Goal: Task Accomplishment & Management: Manage account settings

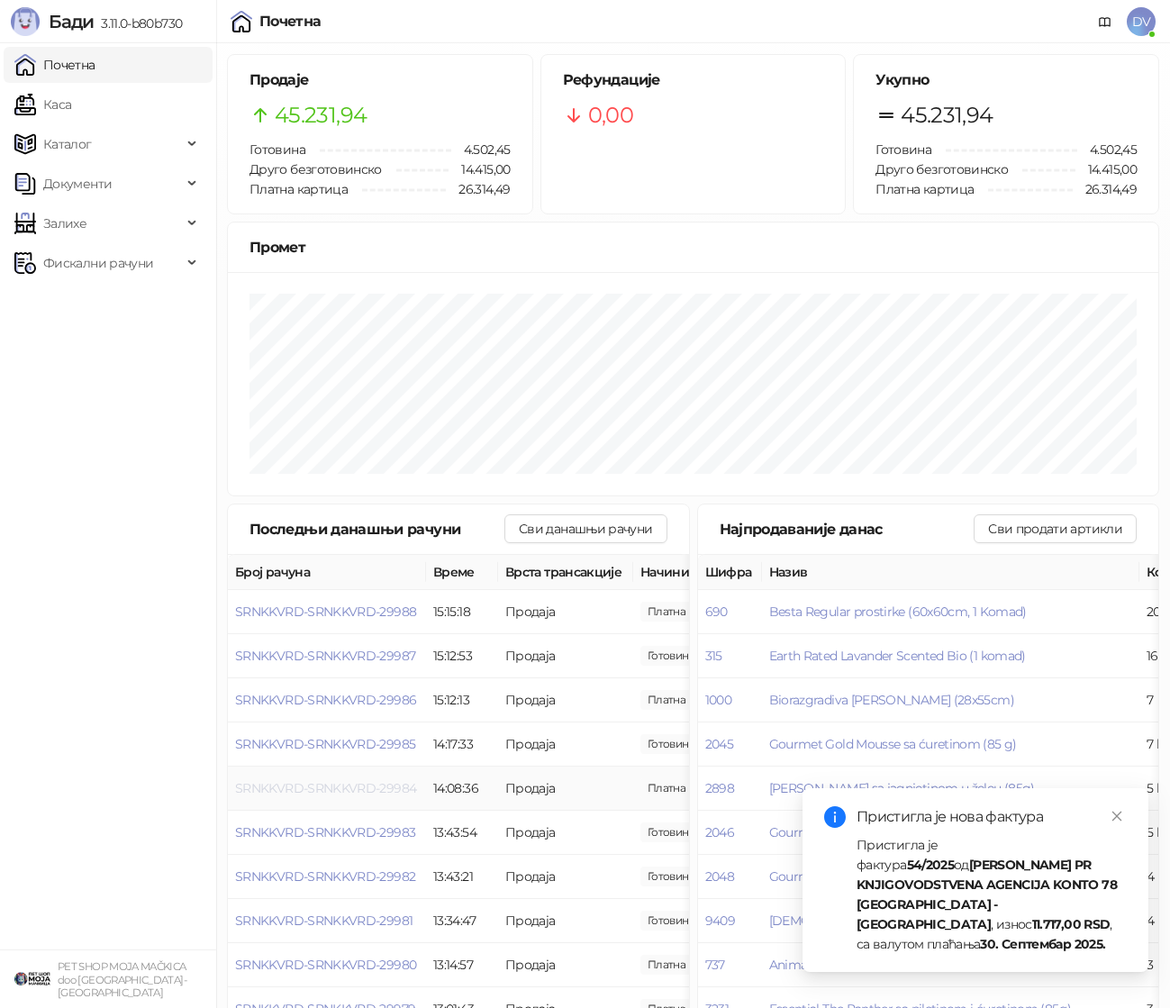
click at [378, 782] on span "SRNKKVRD-SRNKKVRD-29984" at bounding box center [325, 788] width 181 height 16
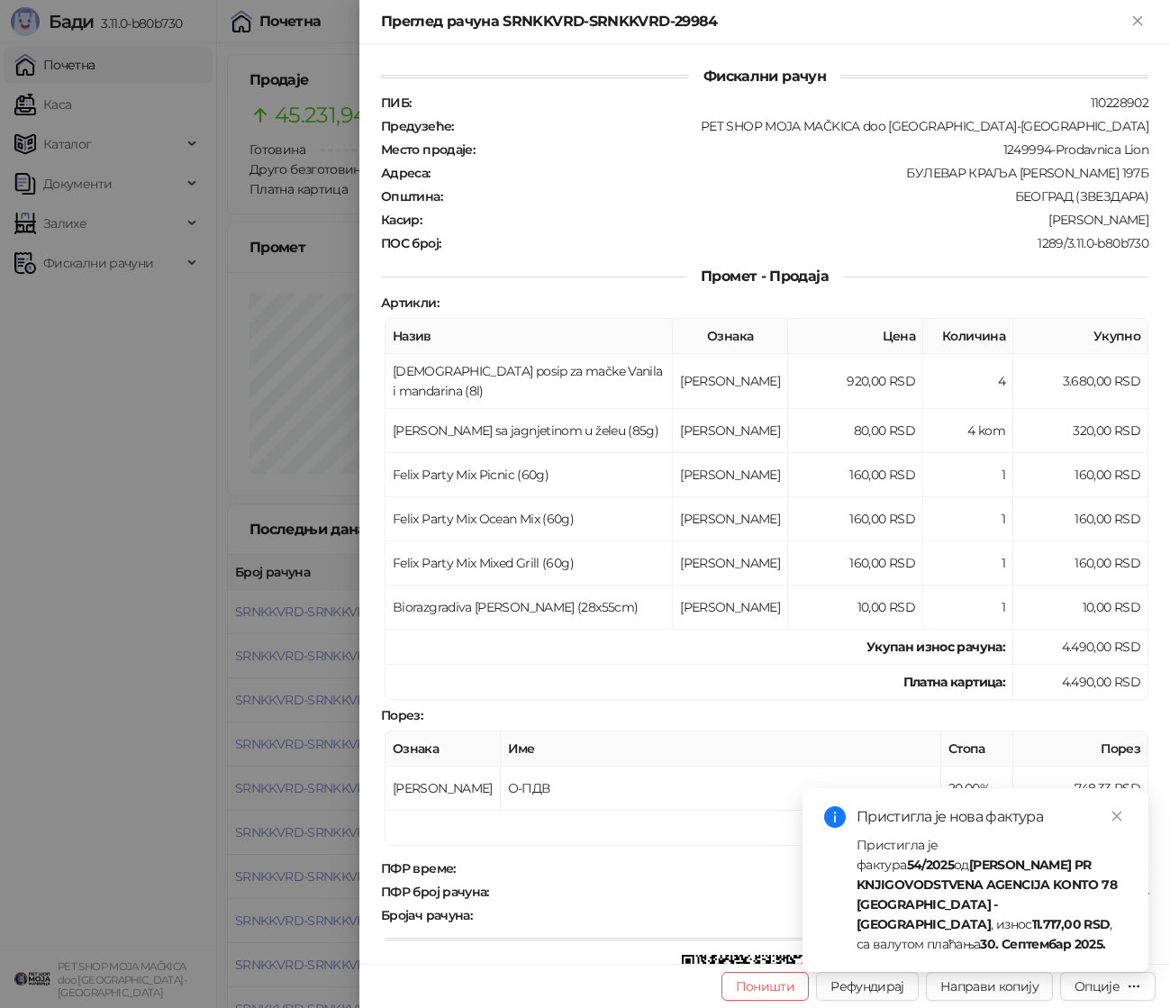
click at [300, 752] on div at bounding box center [585, 504] width 1170 height 1008
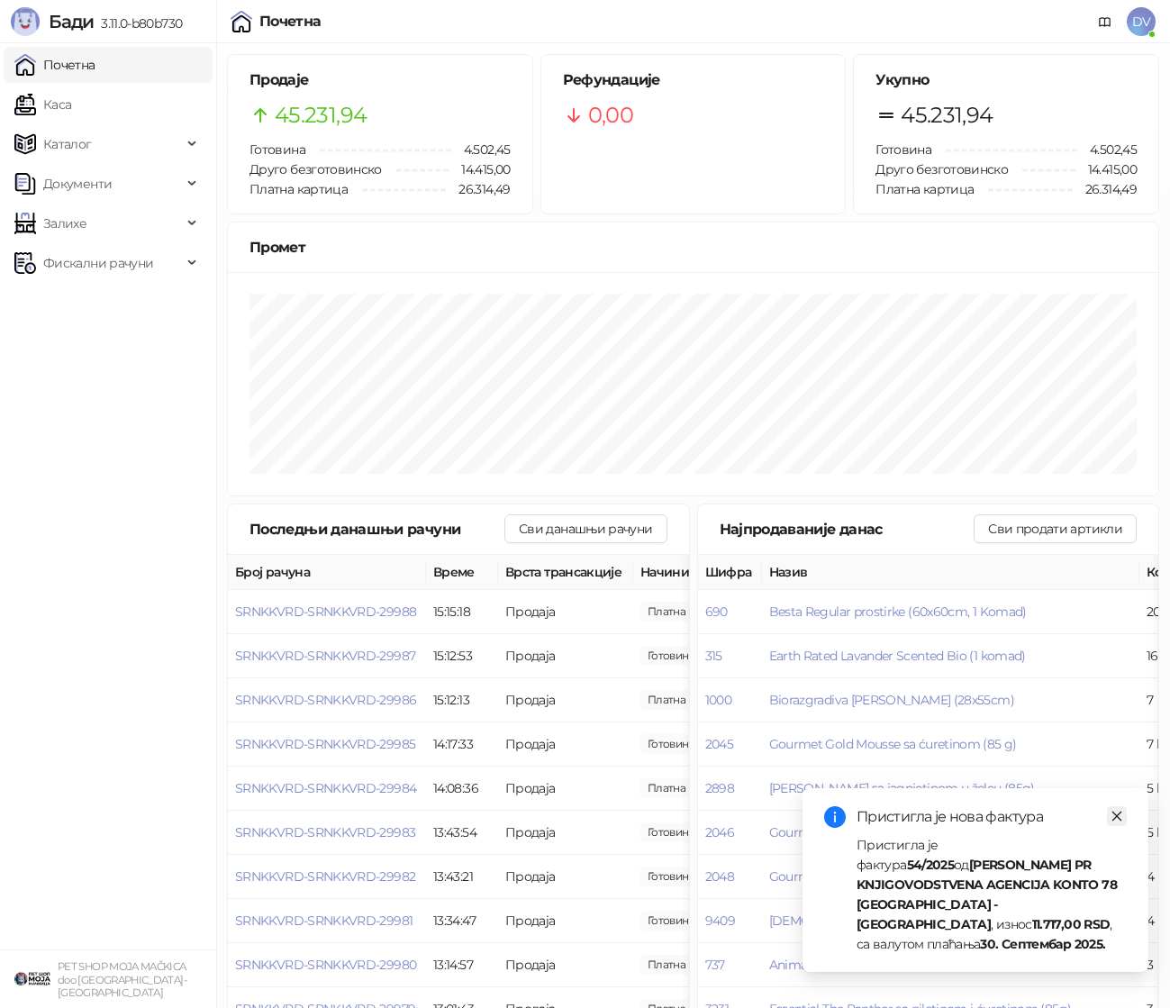
click at [1113, 821] on icon "close" at bounding box center [1117, 816] width 10 height 10
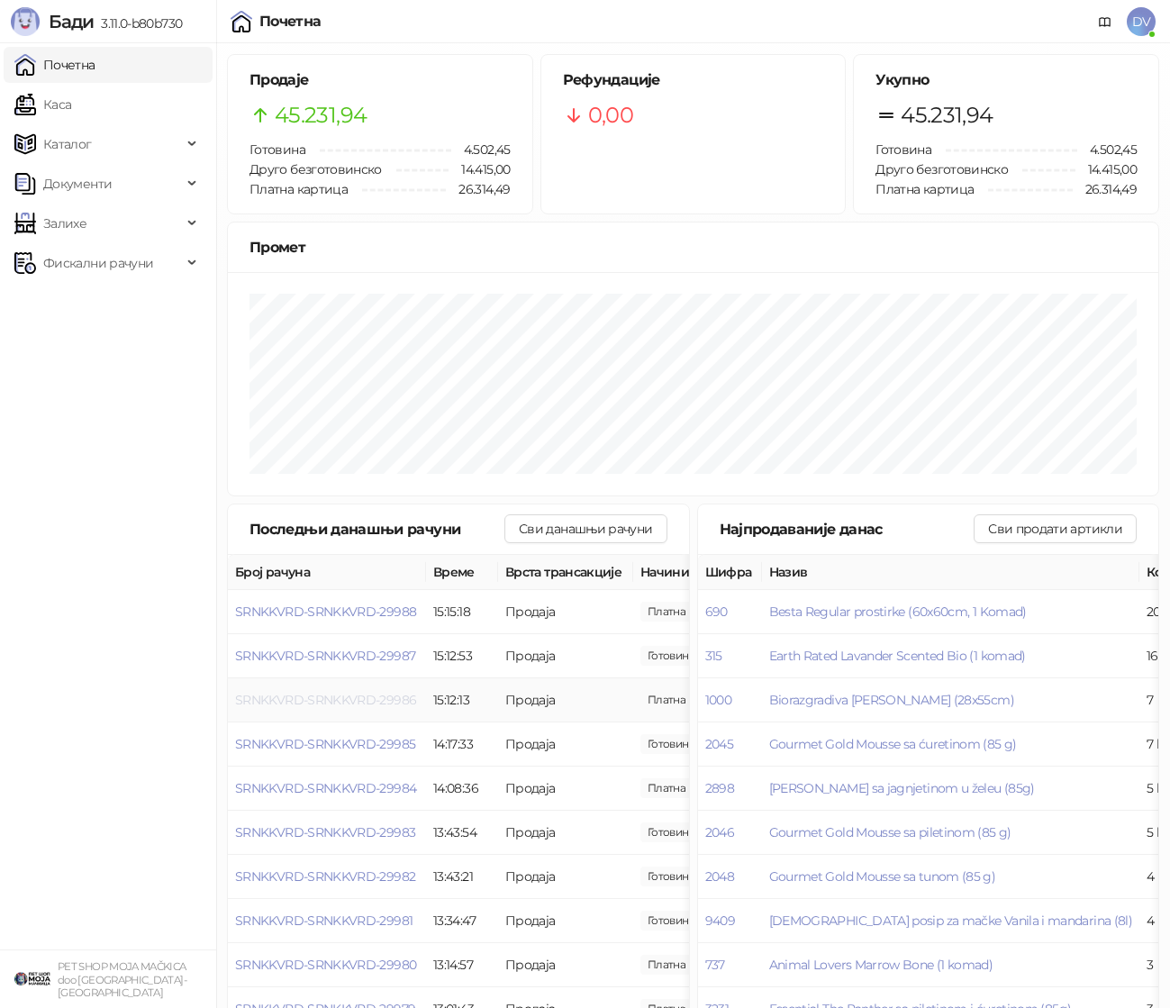
click at [383, 692] on span "SRNKKVRD-SRNKKVRD-29986" at bounding box center [325, 700] width 181 height 16
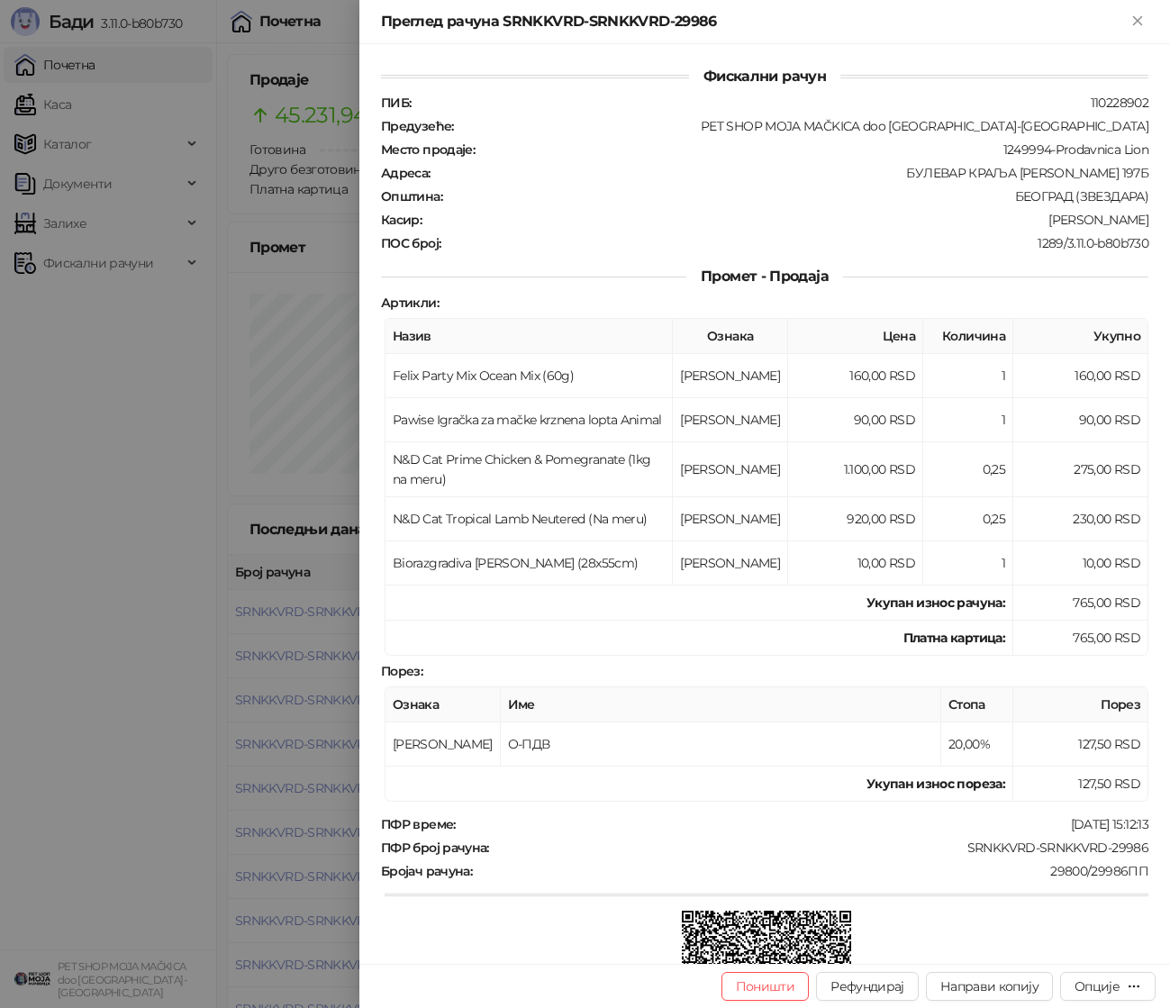
click at [267, 678] on div at bounding box center [585, 504] width 1170 height 1008
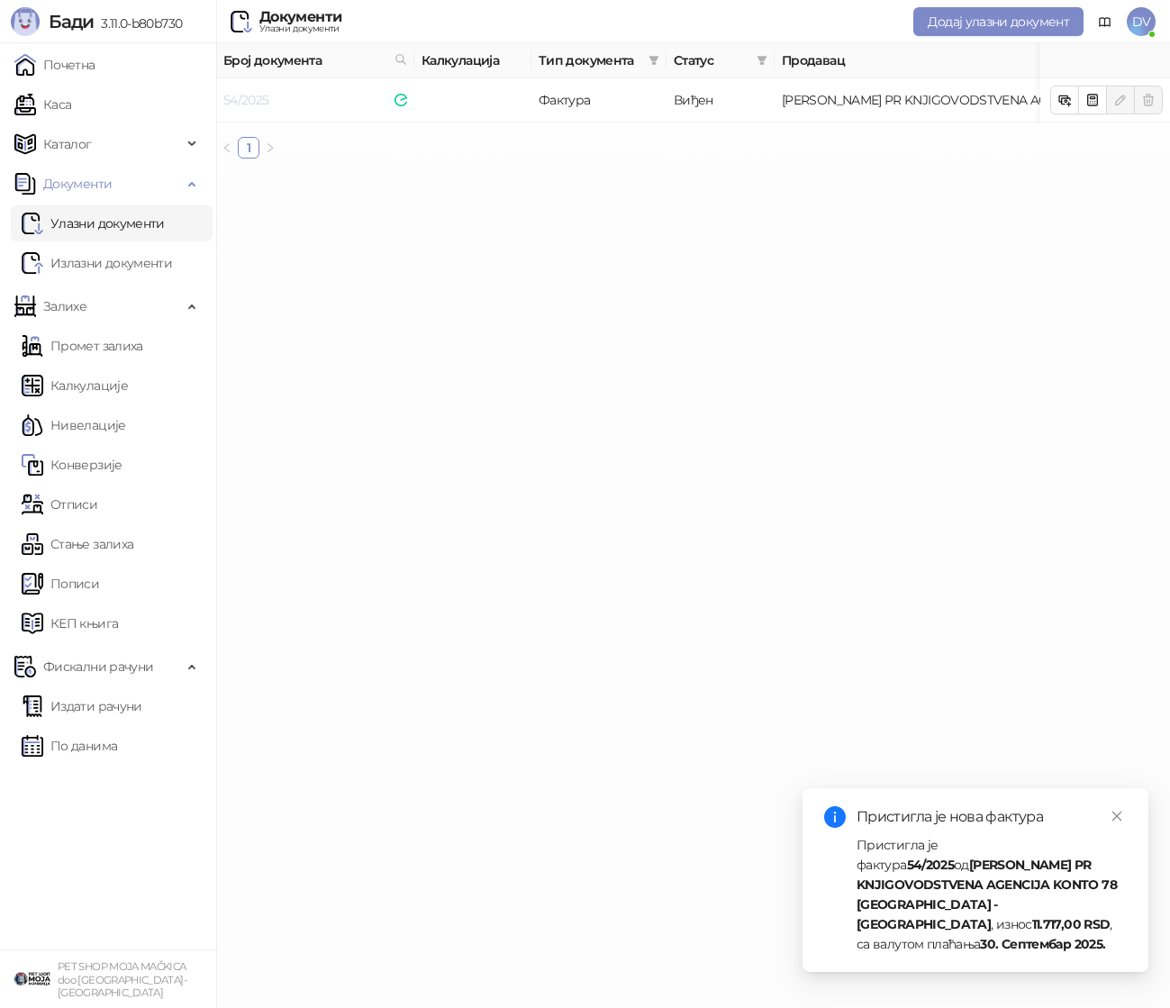
click at [240, 96] on link "54/2025" at bounding box center [246, 100] width 46 height 16
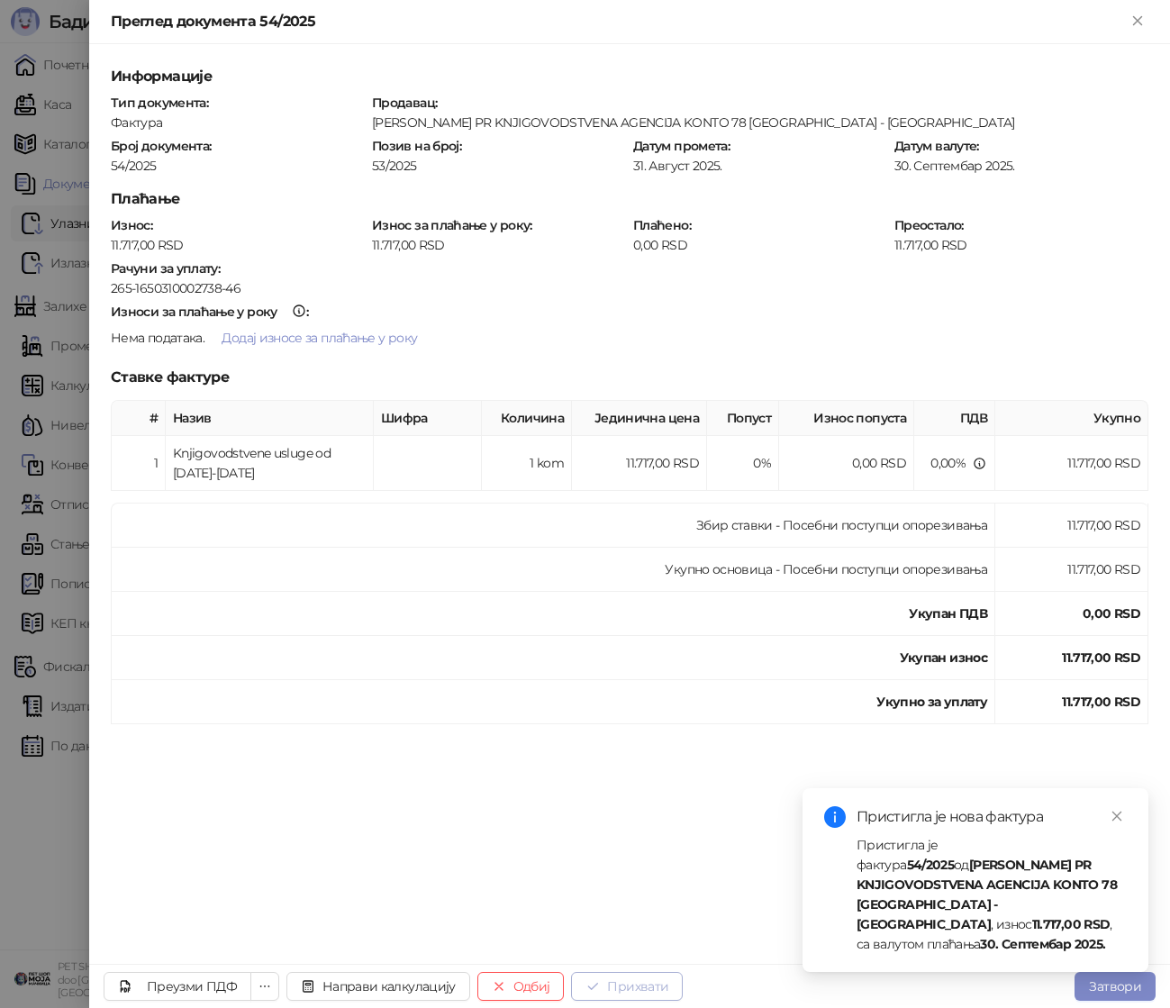
click at [629, 984] on button "Прихвати" at bounding box center [627, 986] width 112 height 29
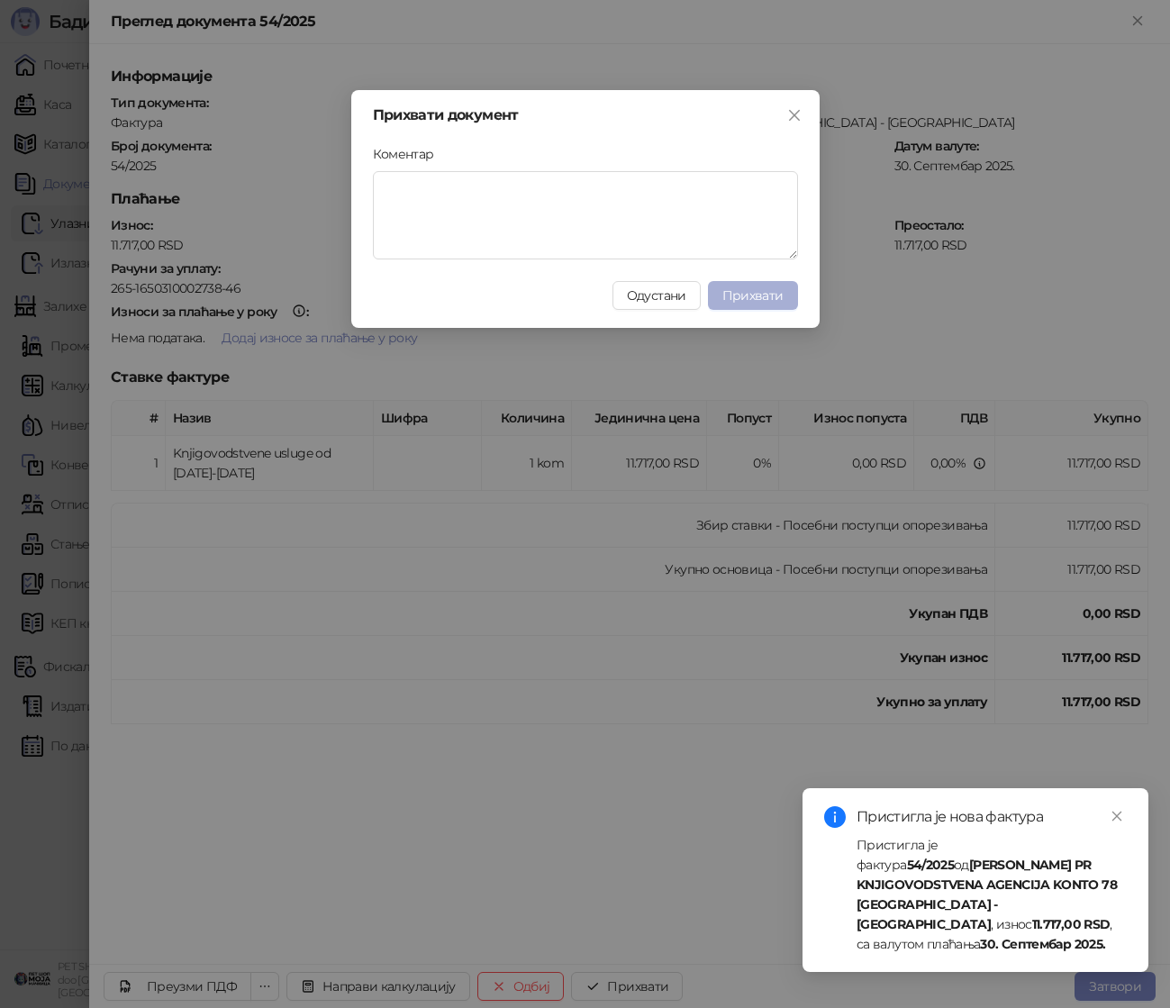
click at [772, 294] on span "Прихвати" at bounding box center [752, 295] width 61 height 16
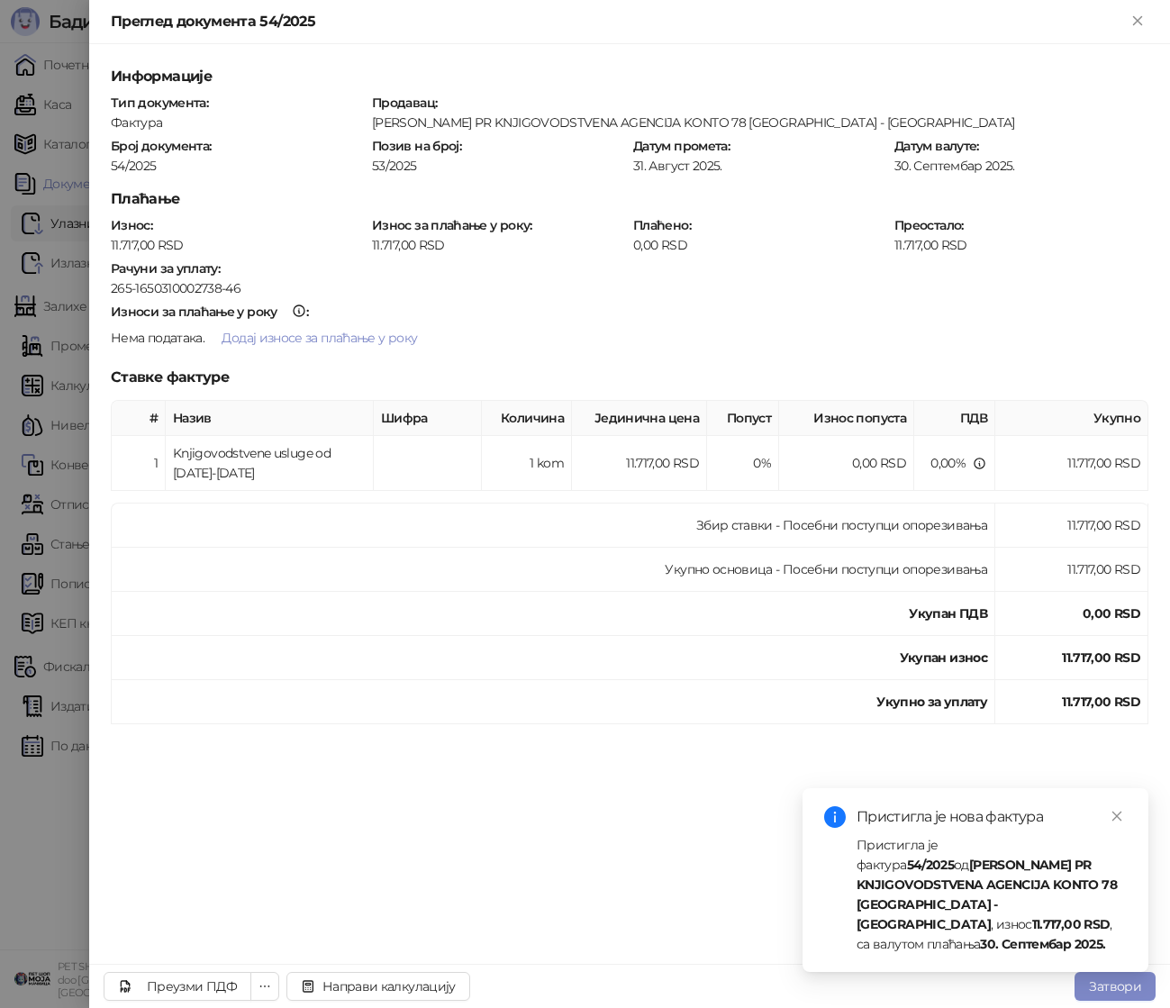
click at [29, 729] on div at bounding box center [585, 504] width 1170 height 1008
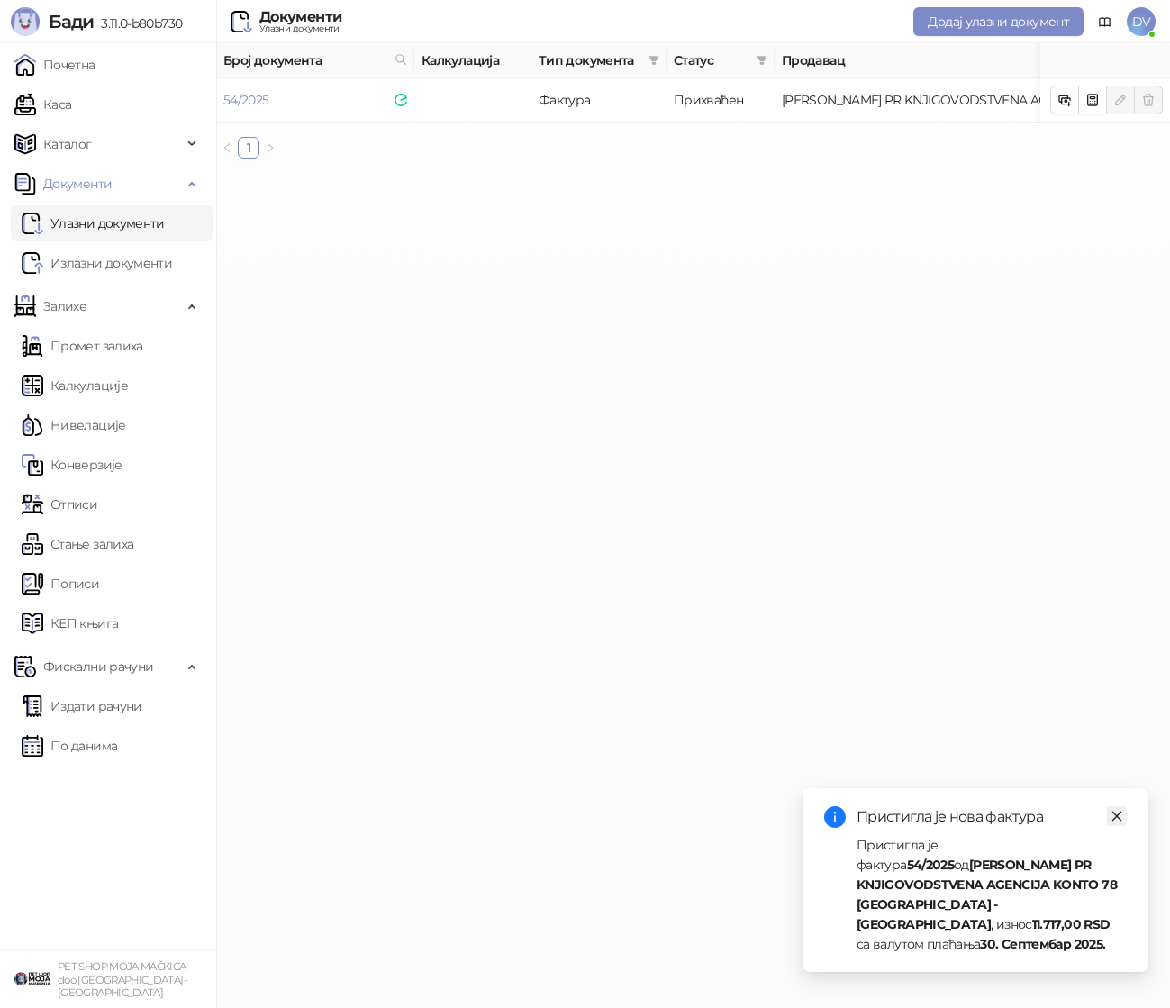
click at [1119, 822] on icon "close" at bounding box center [1116, 816] width 13 height 13
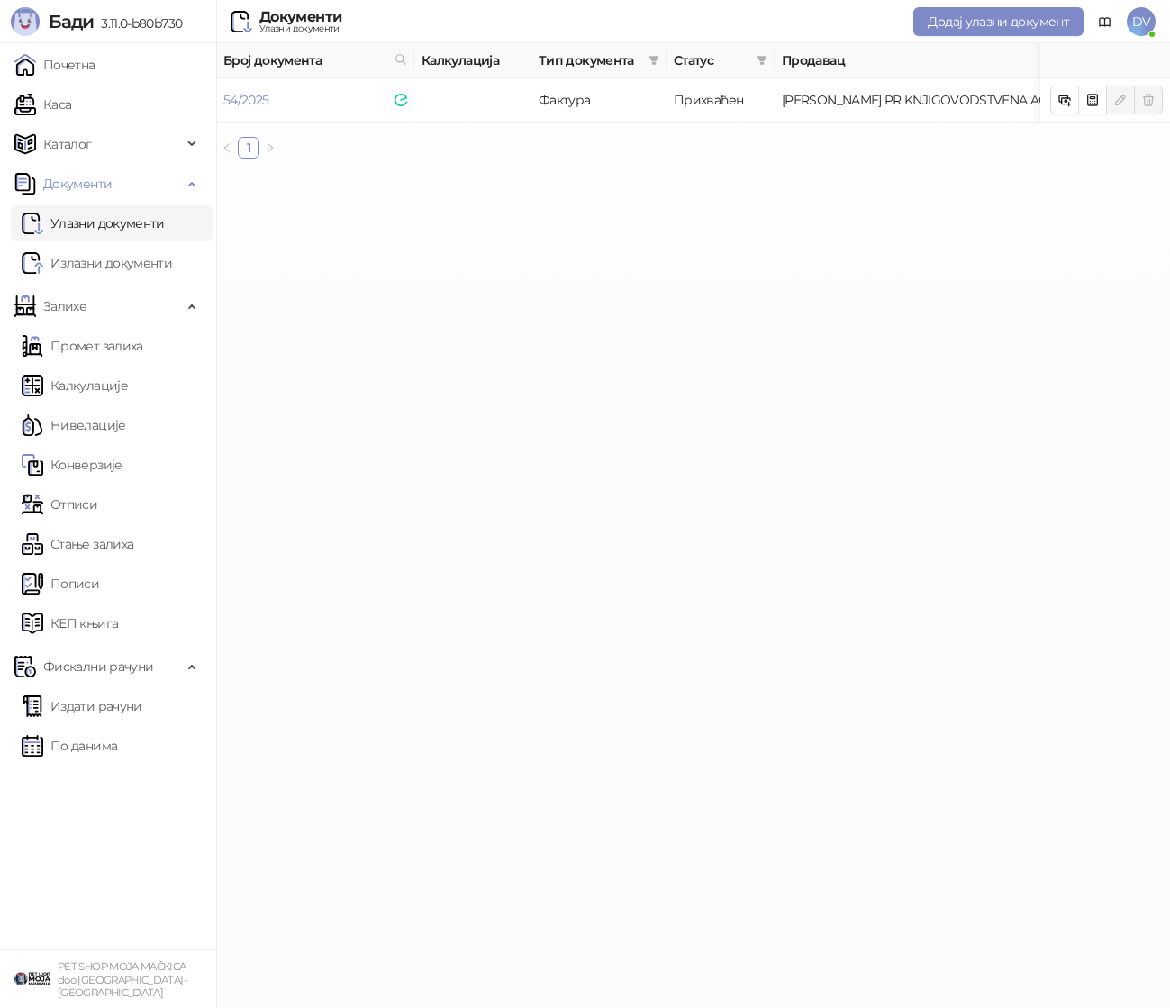
click at [102, 216] on link "Улазни документи" at bounding box center [93, 223] width 143 height 36
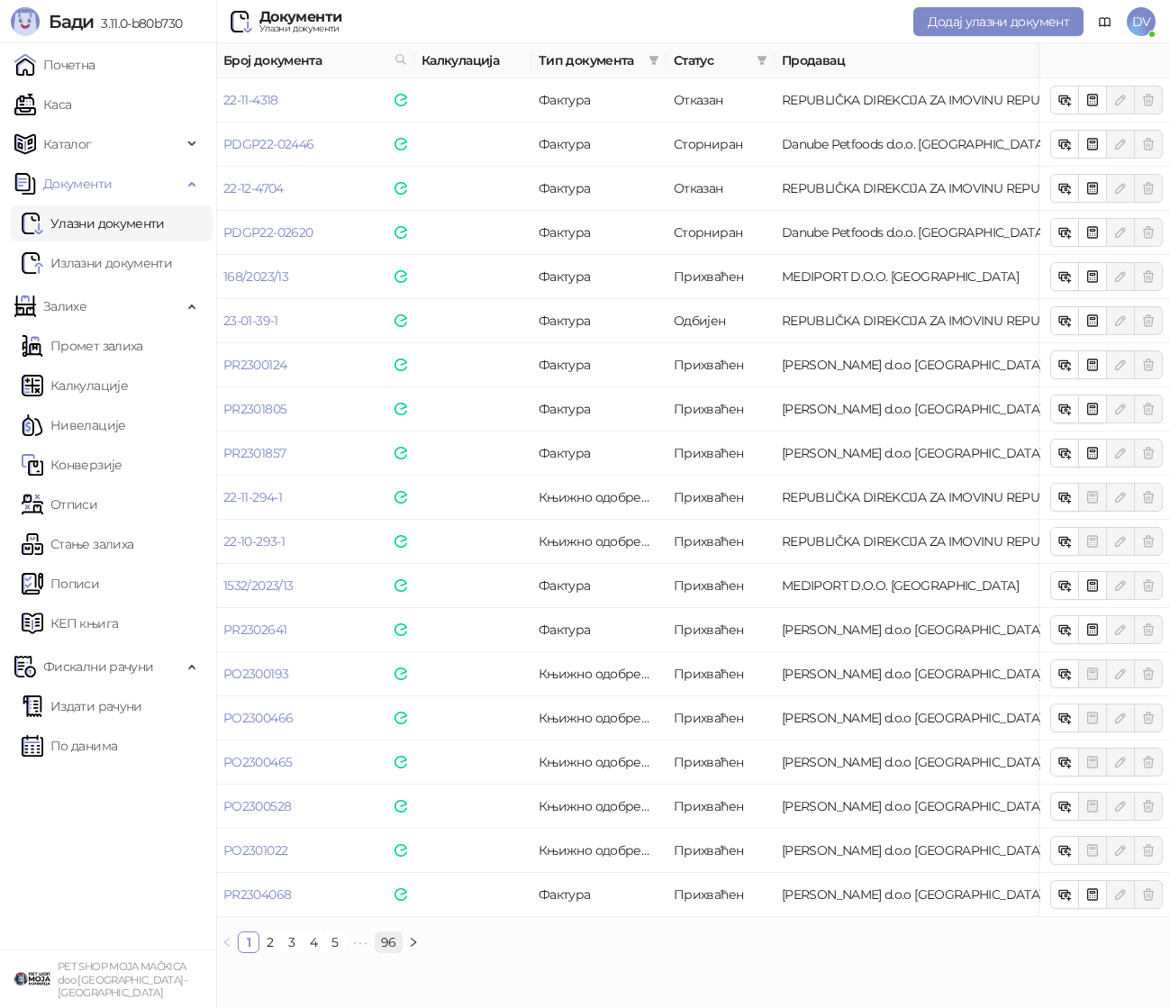
click at [380, 935] on link "96" at bounding box center [389, 942] width 26 height 20
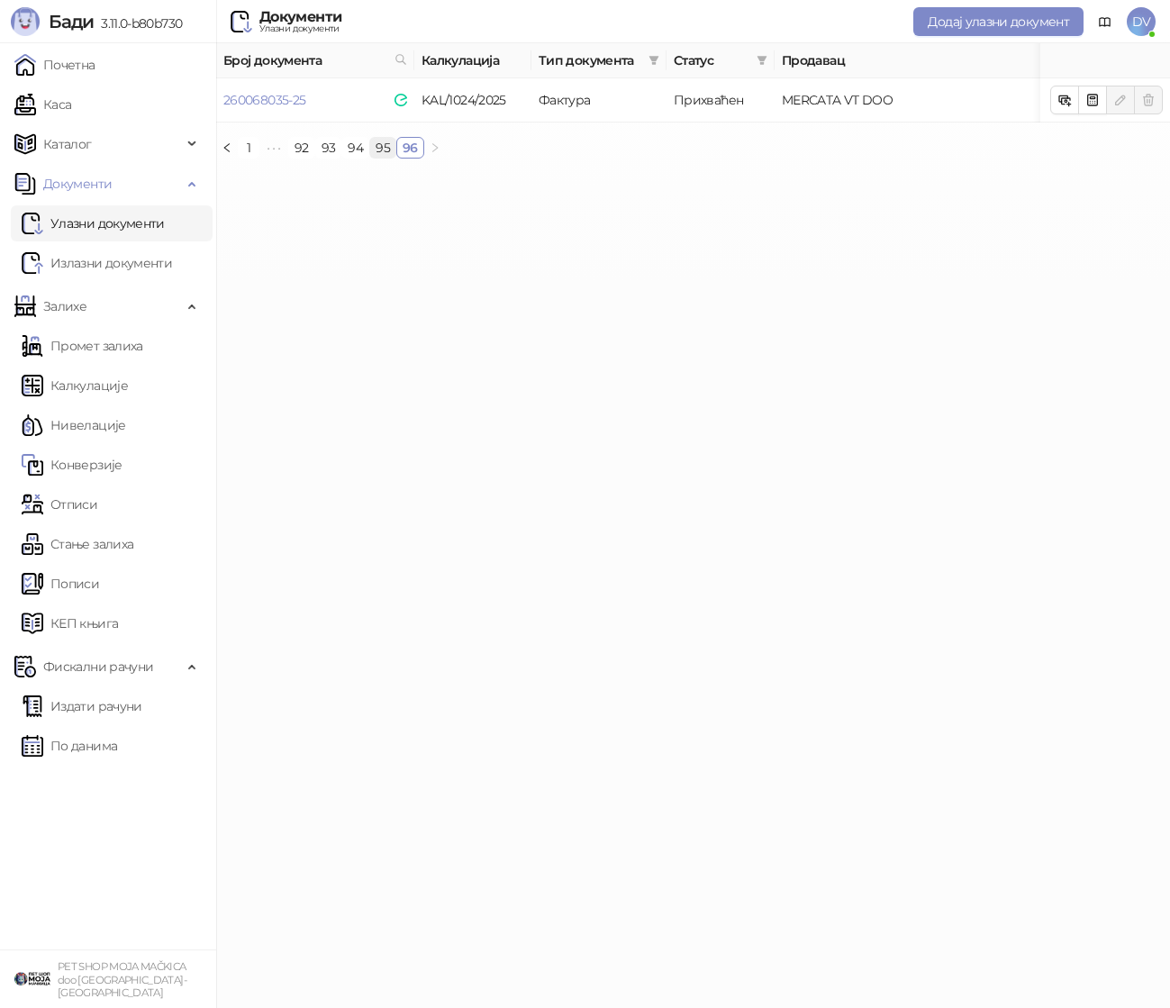
click at [383, 143] on link "95" at bounding box center [382, 148] width 25 height 20
